Goal: Obtain resource: Download file/media

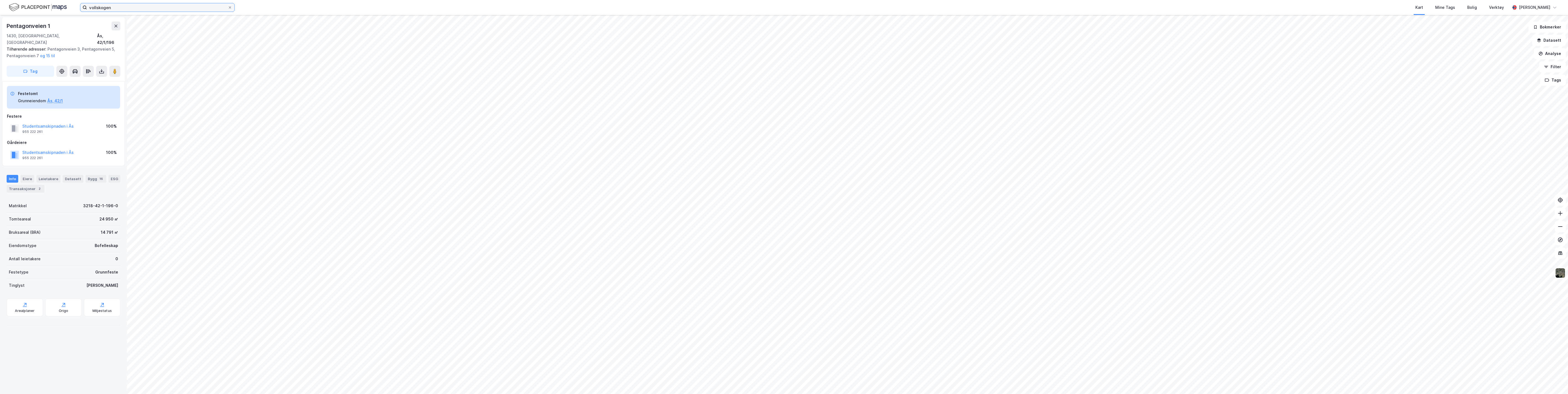
click at [105, 9] on input "vollskogen" at bounding box center [157, 7] width 141 height 9
click at [104, 9] on input "vollskogen" at bounding box center [157, 7] width 141 height 9
type input "209/24 [GEOGRAPHIC_DATA]"
click at [153, 24] on div "Bryggegata 9, 0250, OSLO, OSLO • Eiendom • 301-209-24-0-0" at bounding box center [201, 27] width 145 height 9
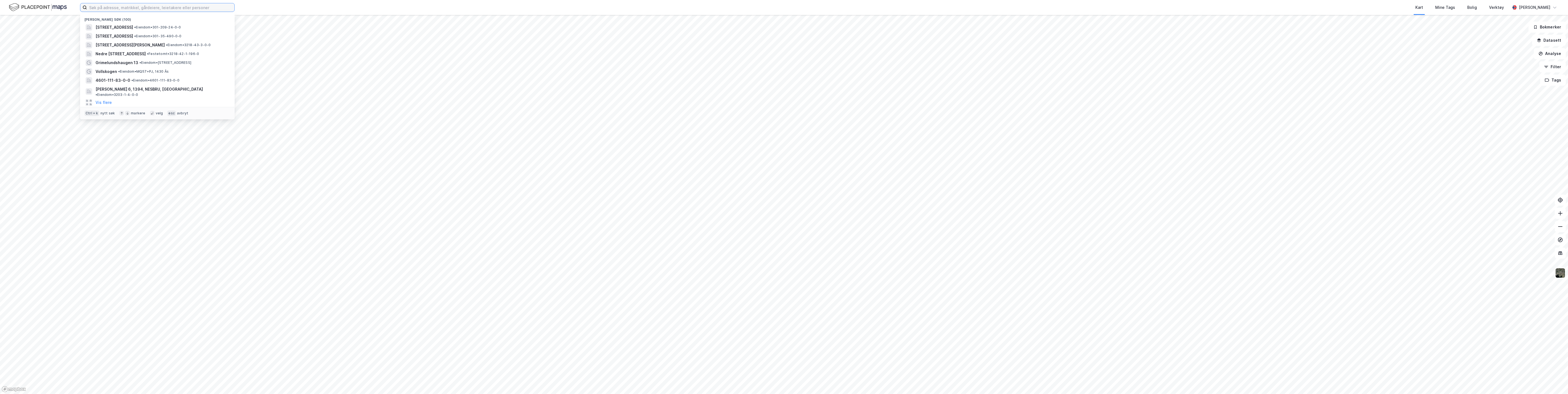
click at [173, 5] on input at bounding box center [161, 7] width 147 height 9
type input "209/24 [GEOGRAPHIC_DATA]"
click at [152, 24] on span "[STREET_ADDRESS]" at bounding box center [158, 27] width 38 height 7
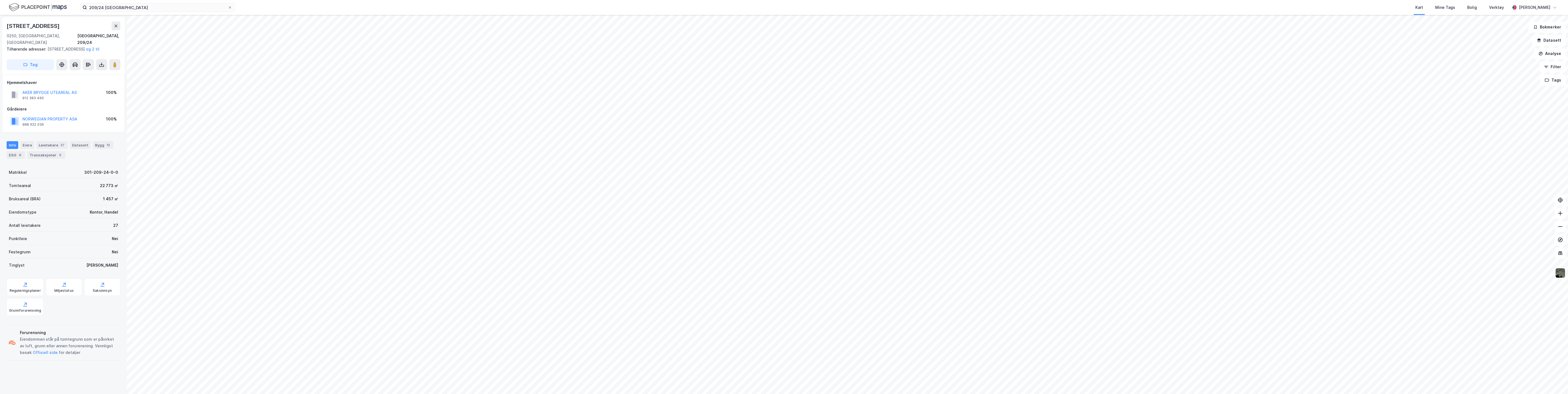
click at [98, 68] on button at bounding box center [102, 65] width 11 height 11
click at [82, 78] on div "Last ned grunnbok" at bounding box center [77, 76] width 59 height 9
